Goal: Information Seeking & Learning: Learn about a topic

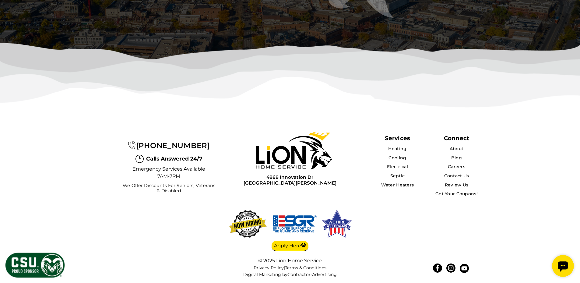
scroll to position [1978, 0]
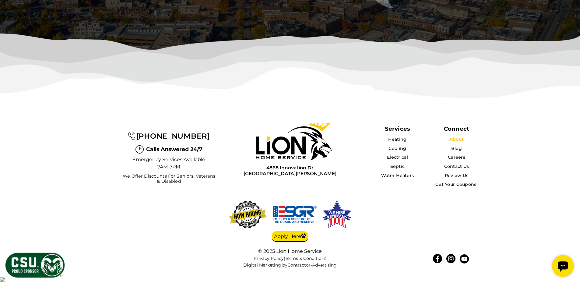
click at [460, 142] on link "About" at bounding box center [456, 138] width 14 height 5
